Goal: Check status

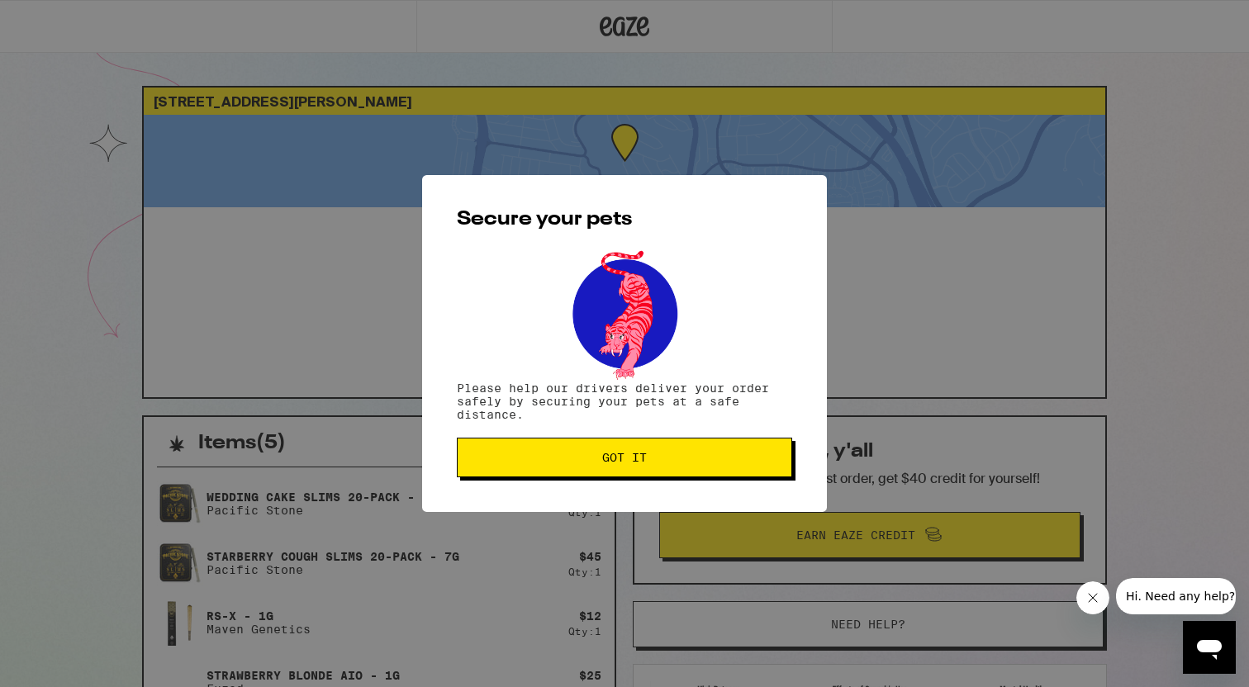
click at [617, 457] on span "Got it" at bounding box center [624, 458] width 45 height 12
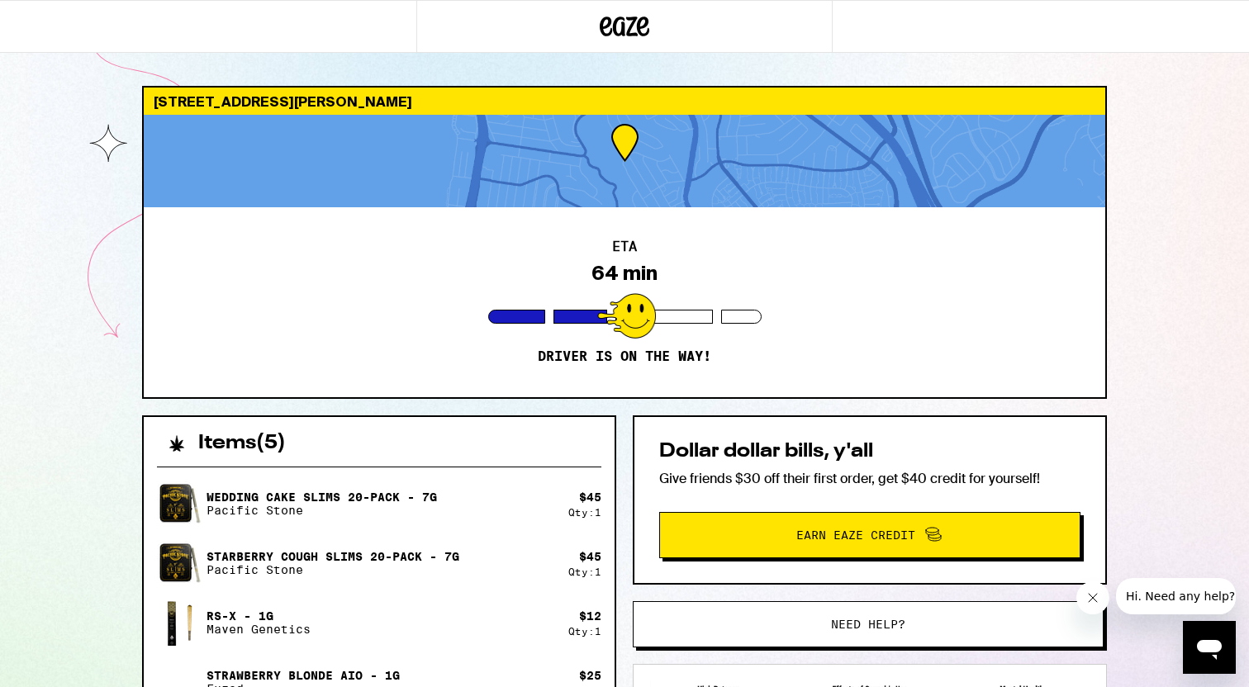
click at [665, 274] on div "ETA 64 min Driver is on the way!" at bounding box center [625, 302] width 962 height 190
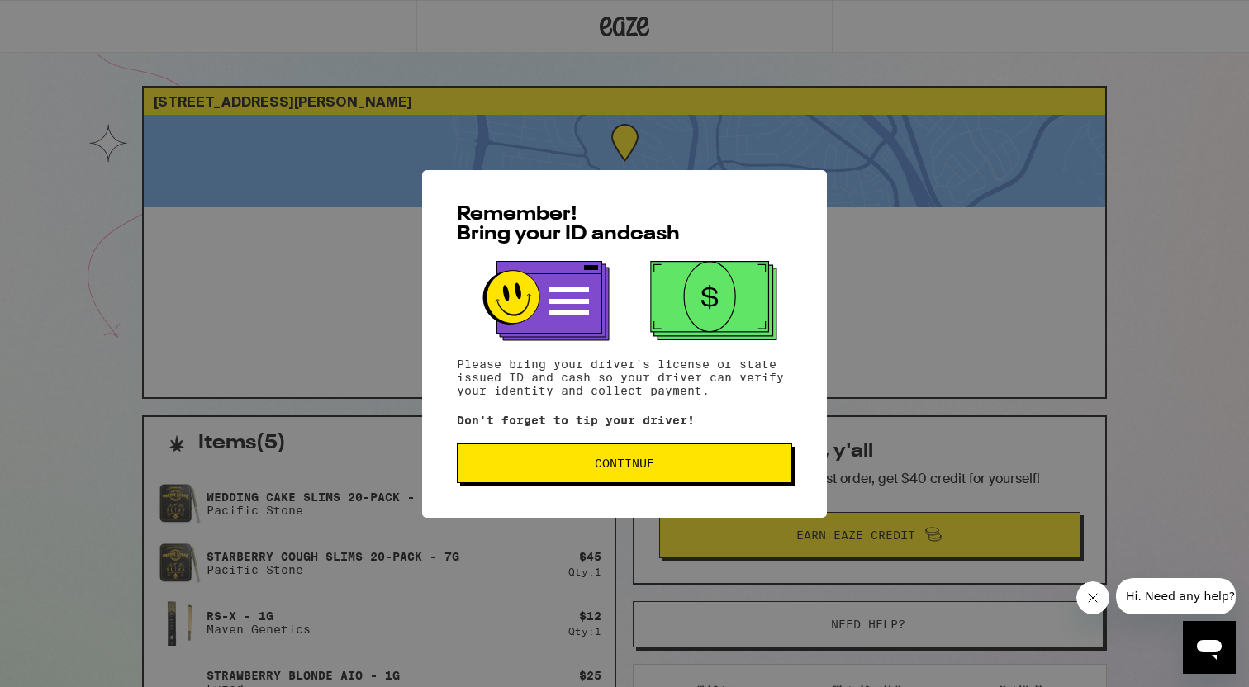
click at [667, 473] on button "Continue" at bounding box center [624, 464] width 335 height 40
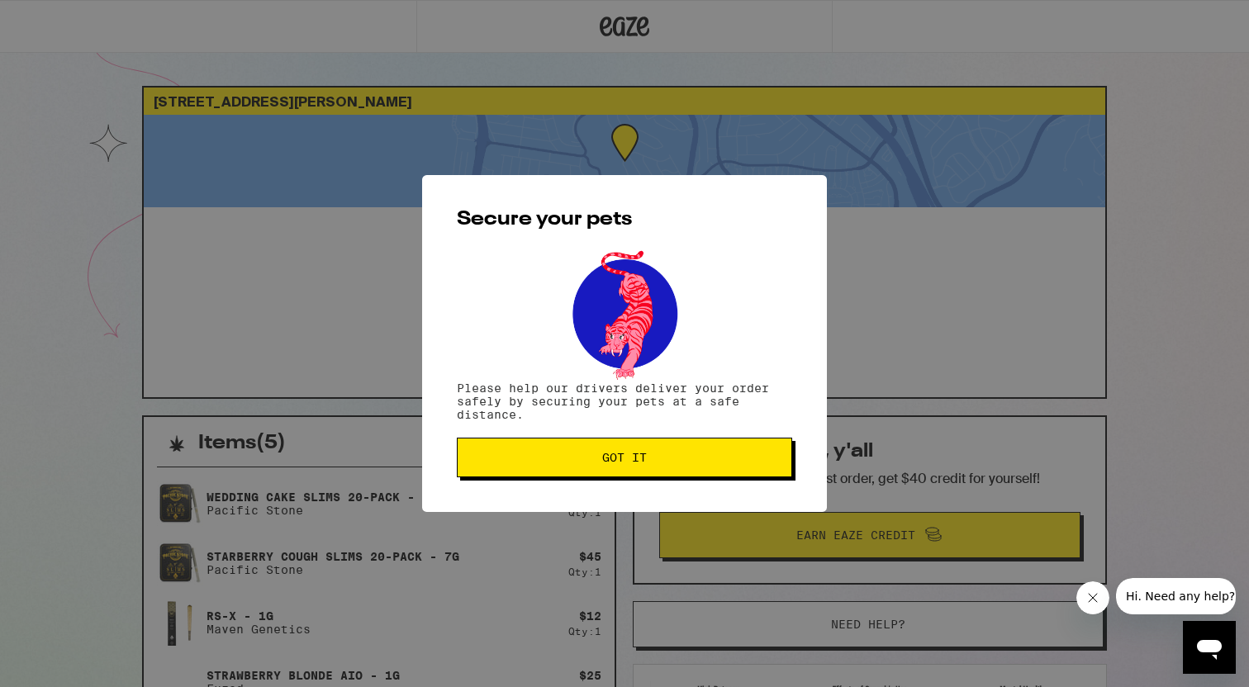
click at [653, 441] on button "Got it" at bounding box center [624, 458] width 335 height 40
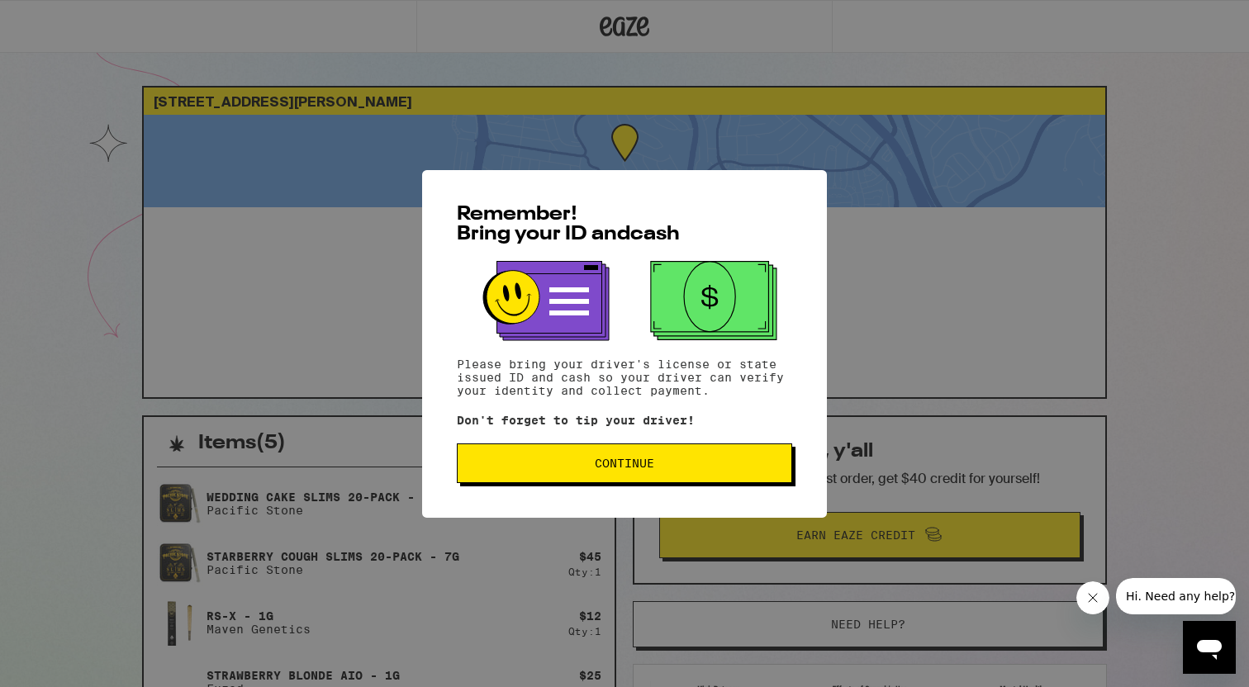
click at [572, 477] on button "Continue" at bounding box center [624, 464] width 335 height 40
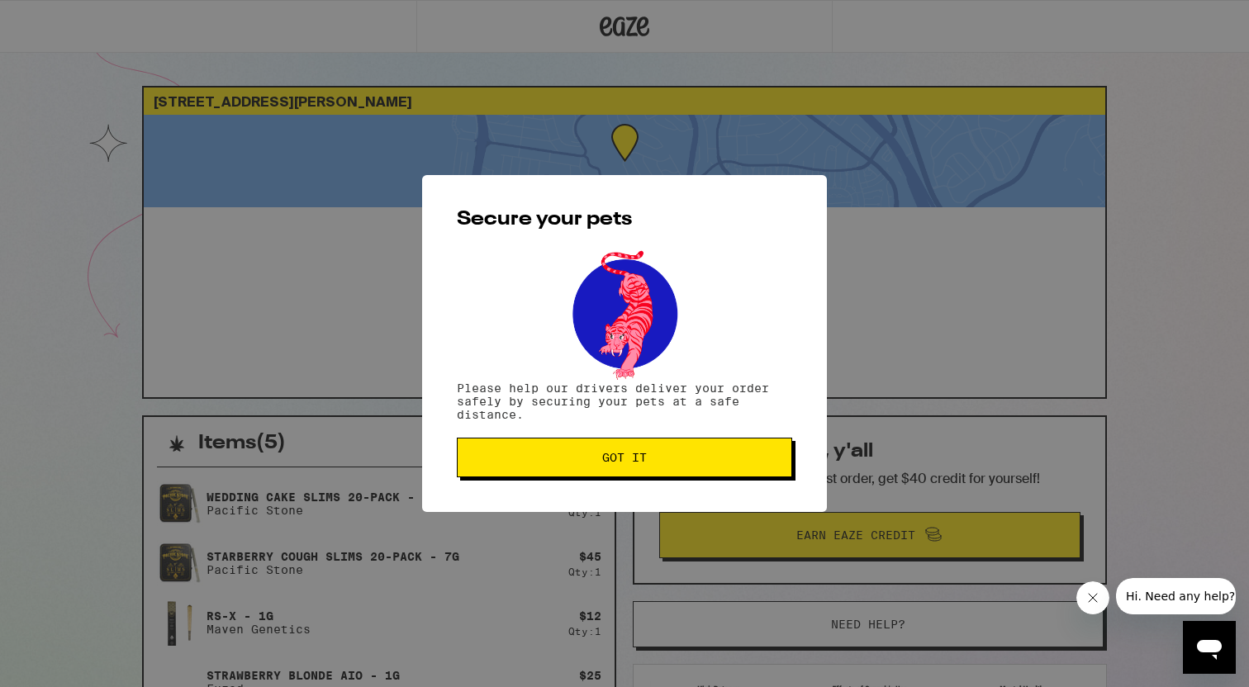
click at [578, 459] on span "Got it" at bounding box center [624, 458] width 307 height 12
